Goal: Task Accomplishment & Management: Manage account settings

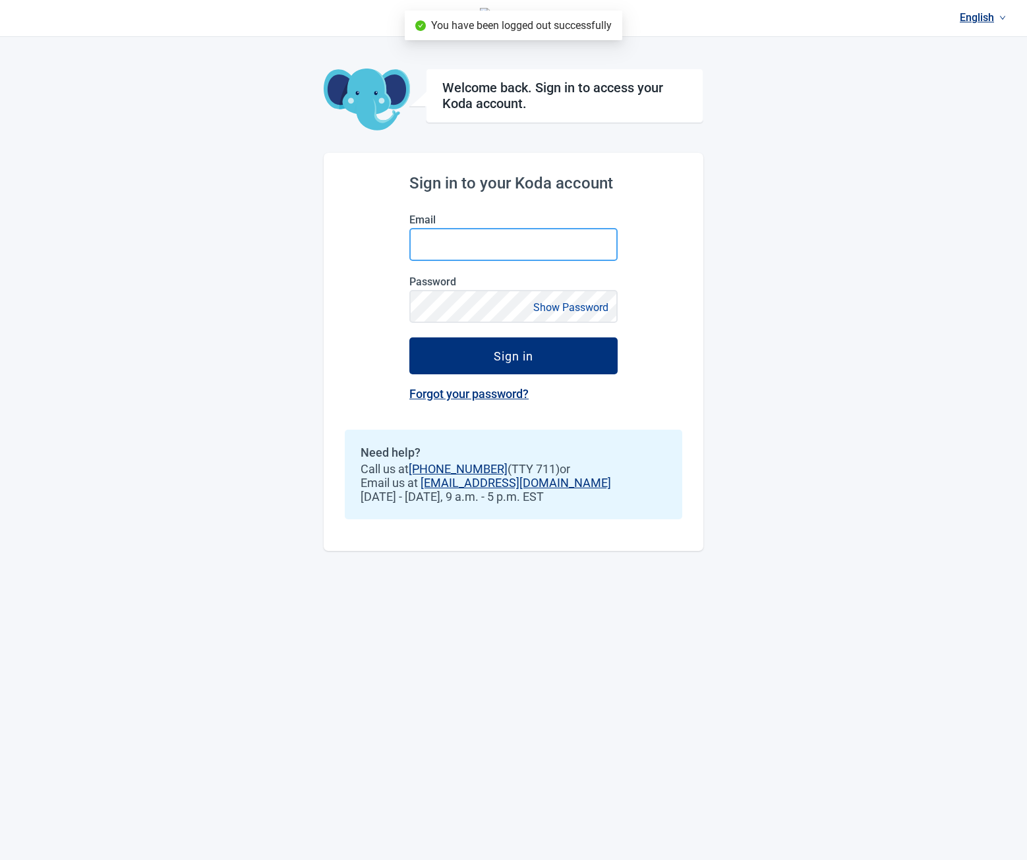
click at [456, 244] on input "Email" at bounding box center [513, 244] width 208 height 33
type input "**********"
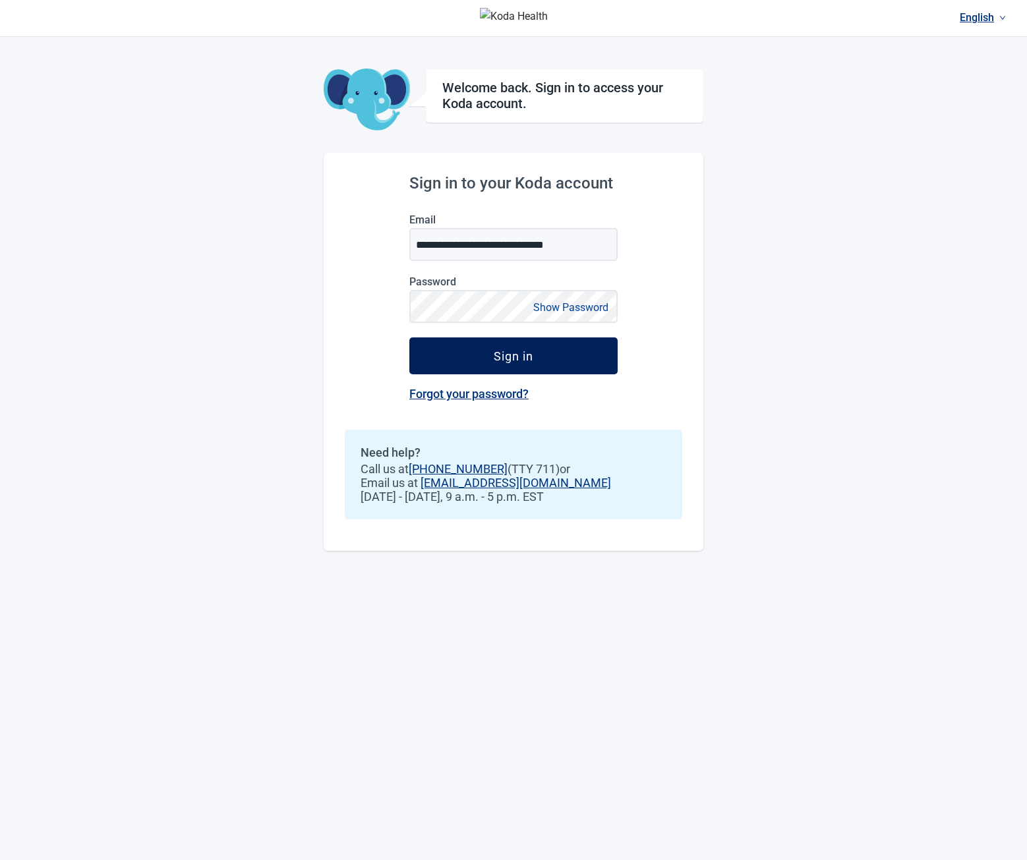
click at [505, 366] on button "Sign in" at bounding box center [513, 356] width 208 height 37
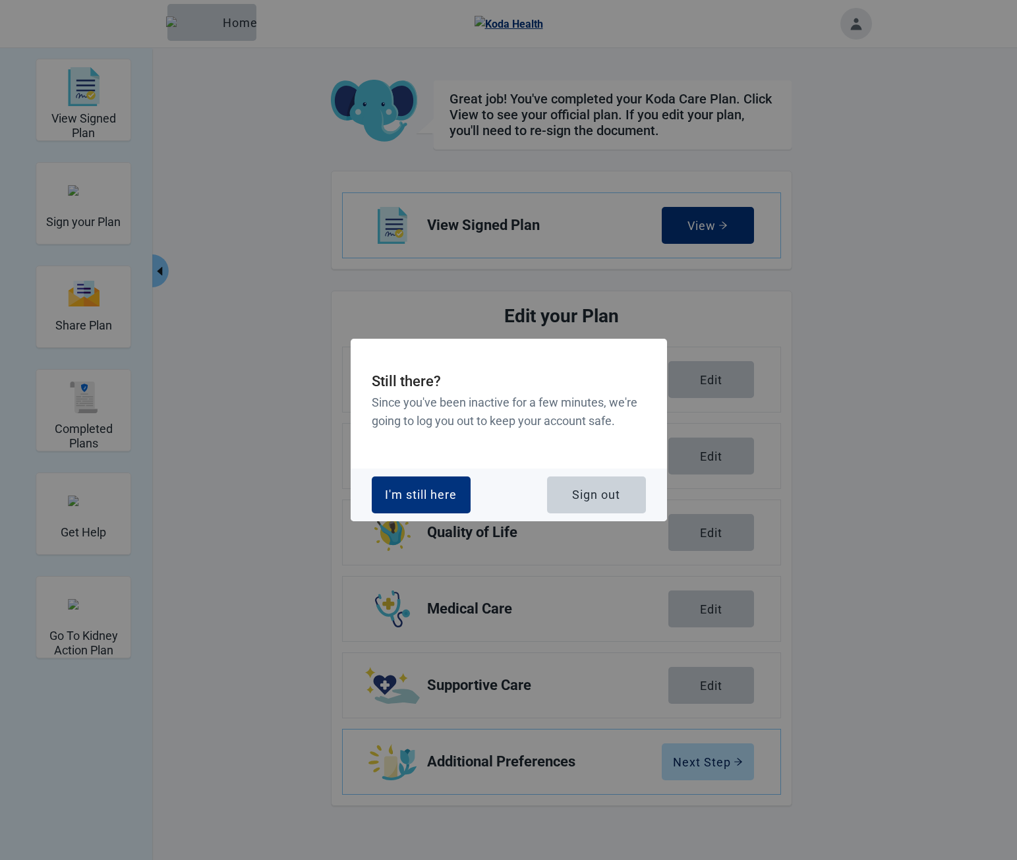
click at [614, 496] on div "Sign out" at bounding box center [596, 495] width 48 height 13
